Goal: Check status: Check status

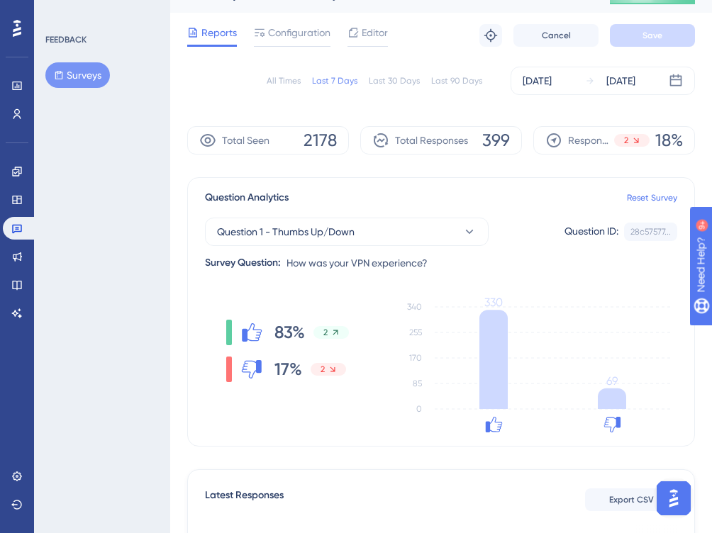
scroll to position [28, 0]
click at [622, 84] on div "Sep 29 2025" at bounding box center [620, 80] width 29 height 17
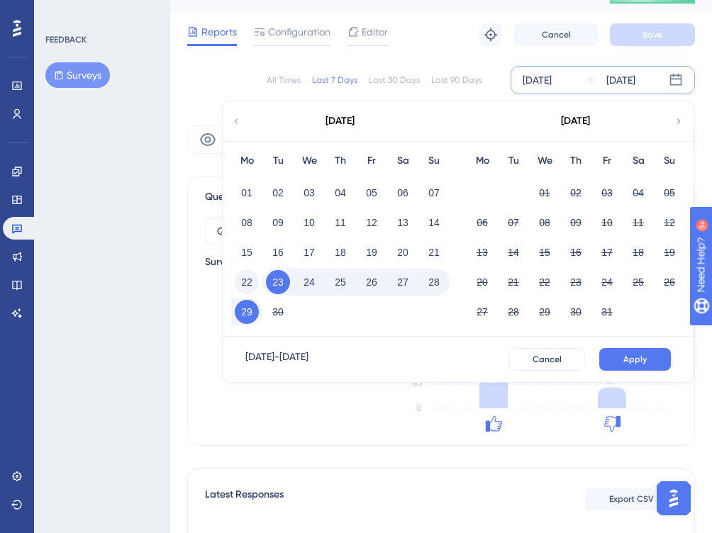
click at [250, 277] on button "22" at bounding box center [247, 282] width 24 height 24
click at [435, 275] on button "28" at bounding box center [434, 282] width 24 height 24
click at [654, 356] on button "Apply" at bounding box center [635, 359] width 72 height 23
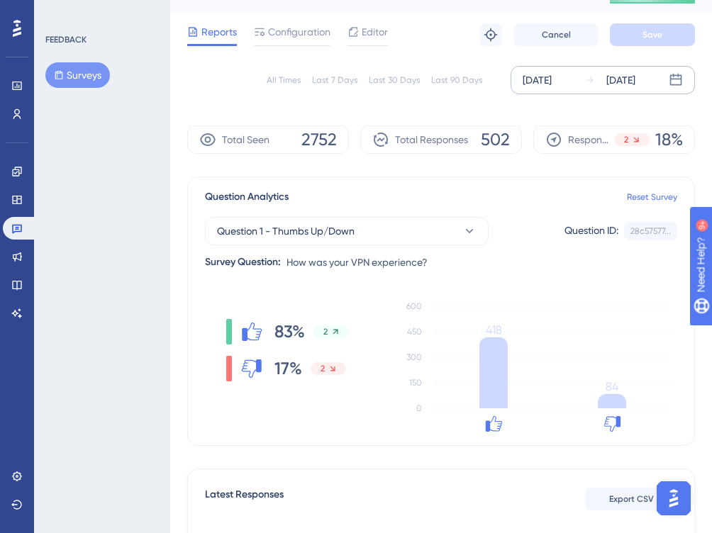
click at [635, 79] on div "Sep 28 2025" at bounding box center [620, 80] width 29 height 17
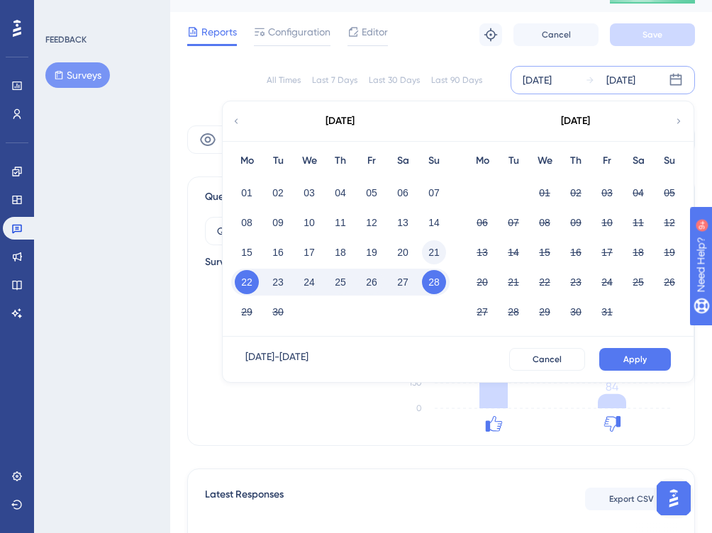
click at [429, 249] on button "21" at bounding box center [434, 252] width 24 height 24
click at [403, 275] on button "27" at bounding box center [403, 282] width 24 height 24
click at [639, 359] on span "Apply" at bounding box center [634, 359] width 23 height 11
